Goal: Navigation & Orientation: Find specific page/section

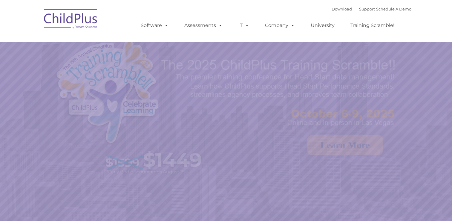
select select "MEDIUM"
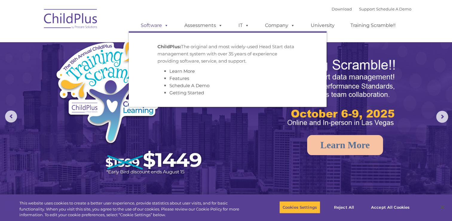
click at [158, 23] on link "Software" at bounding box center [155, 25] width 40 height 12
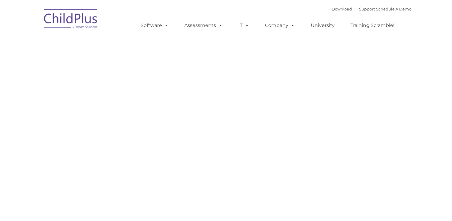
click at [72, 19] on img at bounding box center [71, 20] width 60 height 30
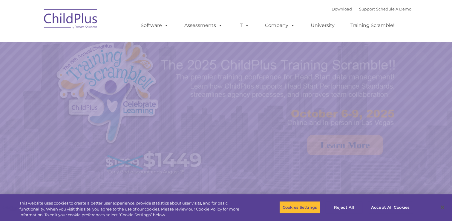
select select "MEDIUM"
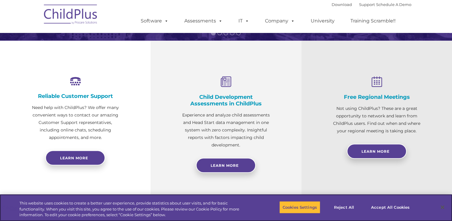
scroll to position [257, 0]
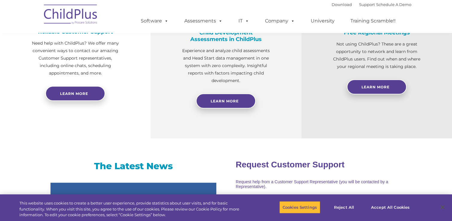
drag, startPoint x: 451, startPoint y: 88, endPoint x: 458, endPoint y: 135, distance: 47.9
click at [452, 135] on html "Download Support | Schedule A Demo  MENU MENU Software ChildPlus: The original…" at bounding box center [226, 190] width 452 height 895
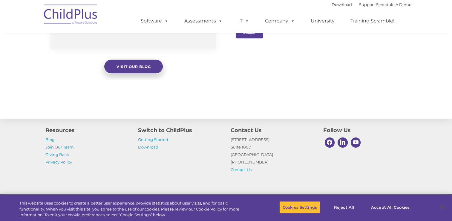
scroll to position [638, 0]
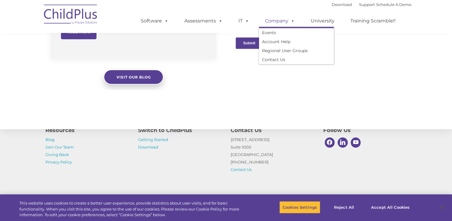
click at [284, 21] on link "Company" at bounding box center [280, 21] width 42 height 12
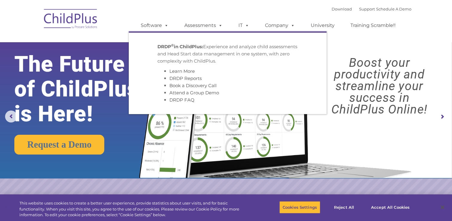
click at [118, 22] on div "Download Support | Schedule A Demo  MENU MENU Software ChildPlus: The original…" at bounding box center [226, 20] width 371 height 33
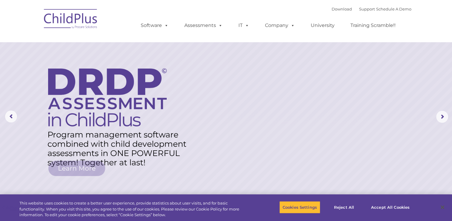
scroll to position [638, 0]
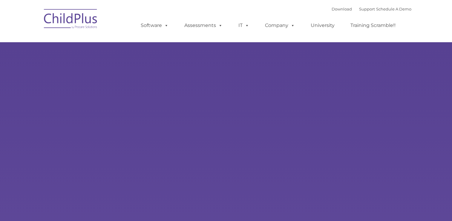
type input ""
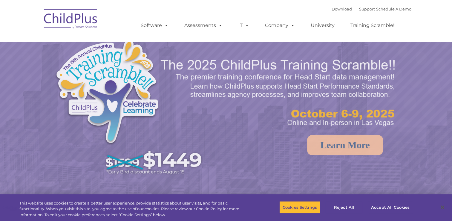
select select "MEDIUM"
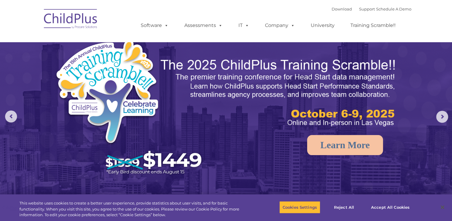
click at [445, 121] on rs-arrow at bounding box center [442, 117] width 12 height 12
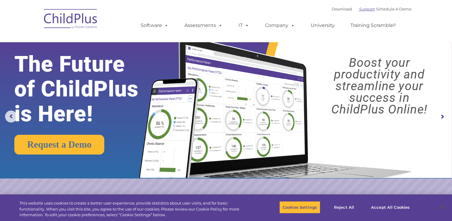
click at [359, 7] on link "Support" at bounding box center [367, 9] width 16 height 5
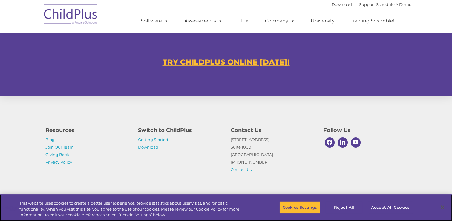
scroll to position [368, 0]
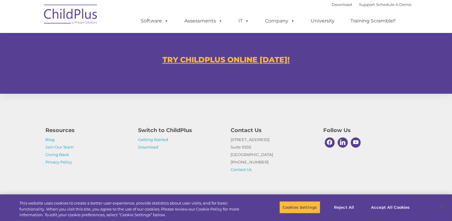
click at [268, 61] on u "TRY CHILDPLUS ONLINE [DATE]!" at bounding box center [226, 59] width 127 height 9
